Goal: Find specific page/section

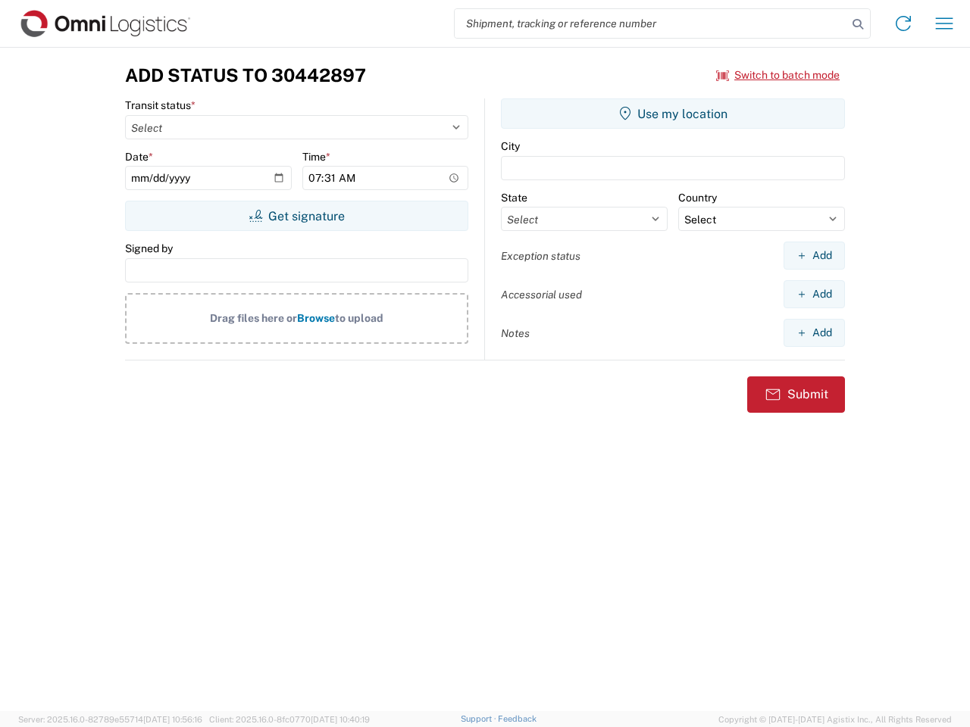
click at [651, 23] on input "search" at bounding box center [650, 23] width 392 height 29
click at [857, 24] on icon at bounding box center [857, 24] width 21 height 21
click at [903, 23] on icon at bounding box center [903, 23] width 24 height 24
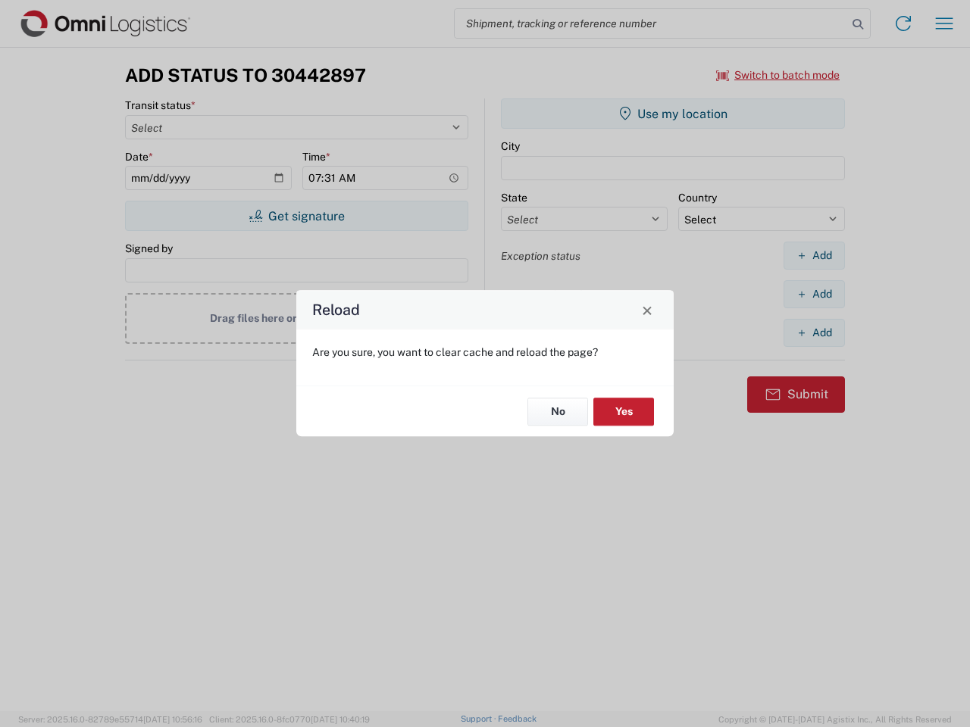
click at [944, 23] on div "Reload Are you sure, you want to clear cache and reload the page? No Yes" at bounding box center [485, 363] width 970 height 727
click at [778, 75] on div "Reload Are you sure, you want to clear cache and reload the page? No Yes" at bounding box center [485, 363] width 970 height 727
click at [296, 216] on div "Reload Are you sure, you want to clear cache and reload the page? No Yes" at bounding box center [485, 363] width 970 height 727
click at [673, 114] on div "Reload Are you sure, you want to clear cache and reload the page? No Yes" at bounding box center [485, 363] width 970 height 727
click at [814, 255] on div "Reload Are you sure, you want to clear cache and reload the page? No Yes" at bounding box center [485, 363] width 970 height 727
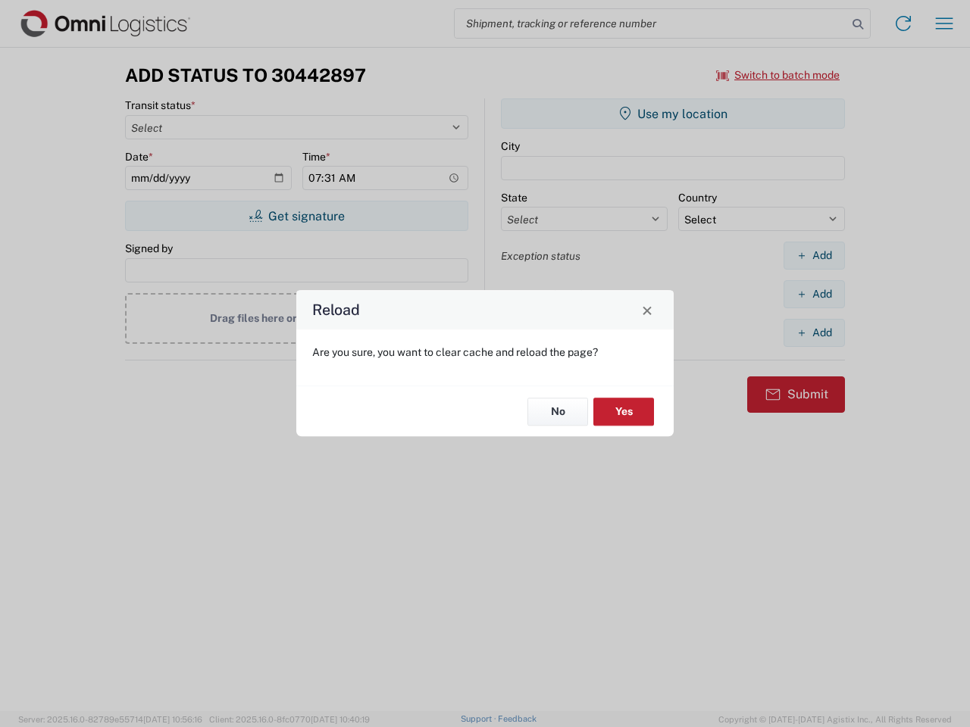
click at [814, 294] on div "Reload Are you sure, you want to clear cache and reload the page? No Yes" at bounding box center [485, 363] width 970 height 727
click at [814, 333] on div "Reload Are you sure, you want to clear cache and reload the page? No Yes" at bounding box center [485, 363] width 970 height 727
